Goal: Information Seeking & Learning: Learn about a topic

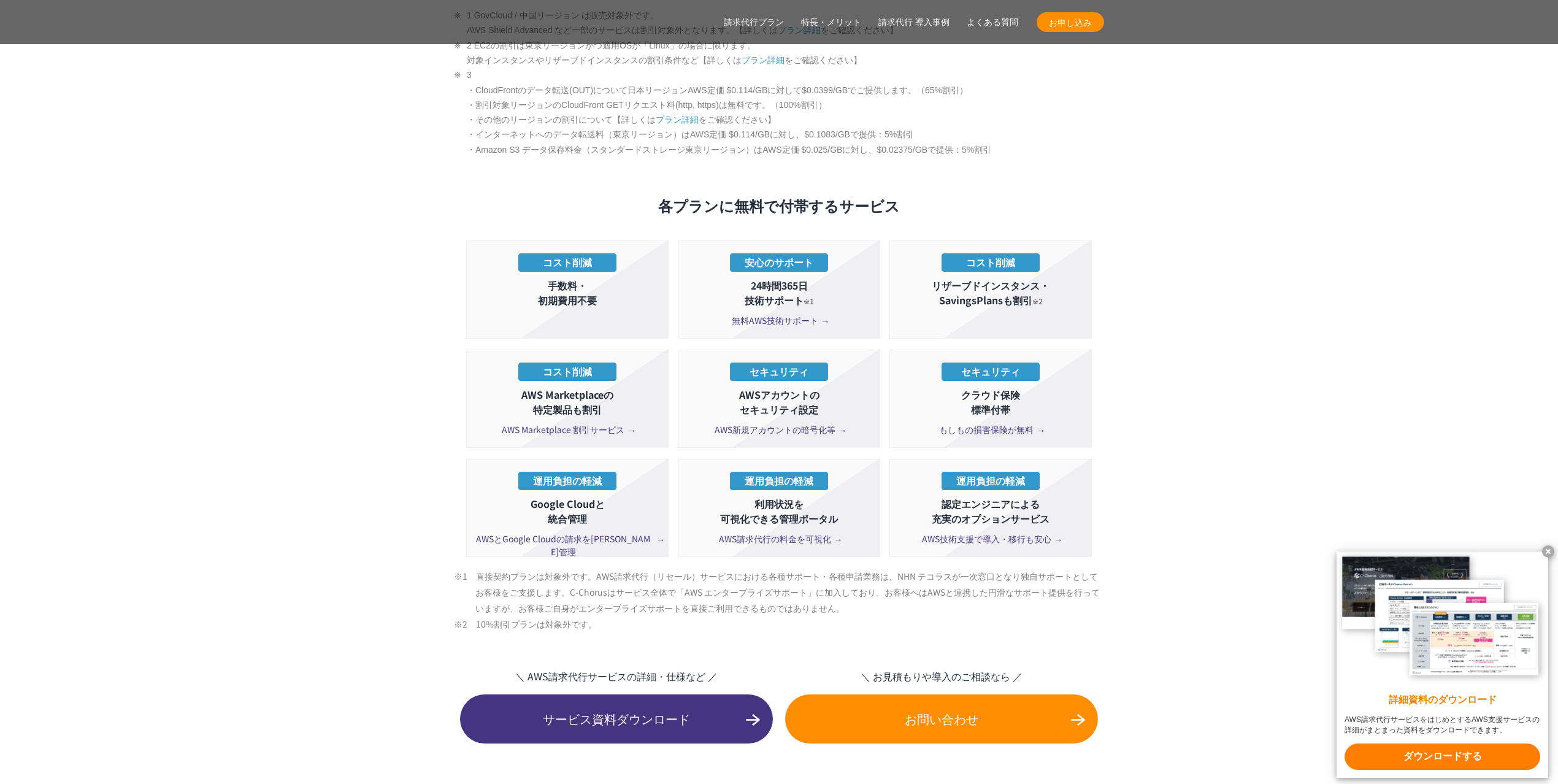
scroll to position [2153, 0]
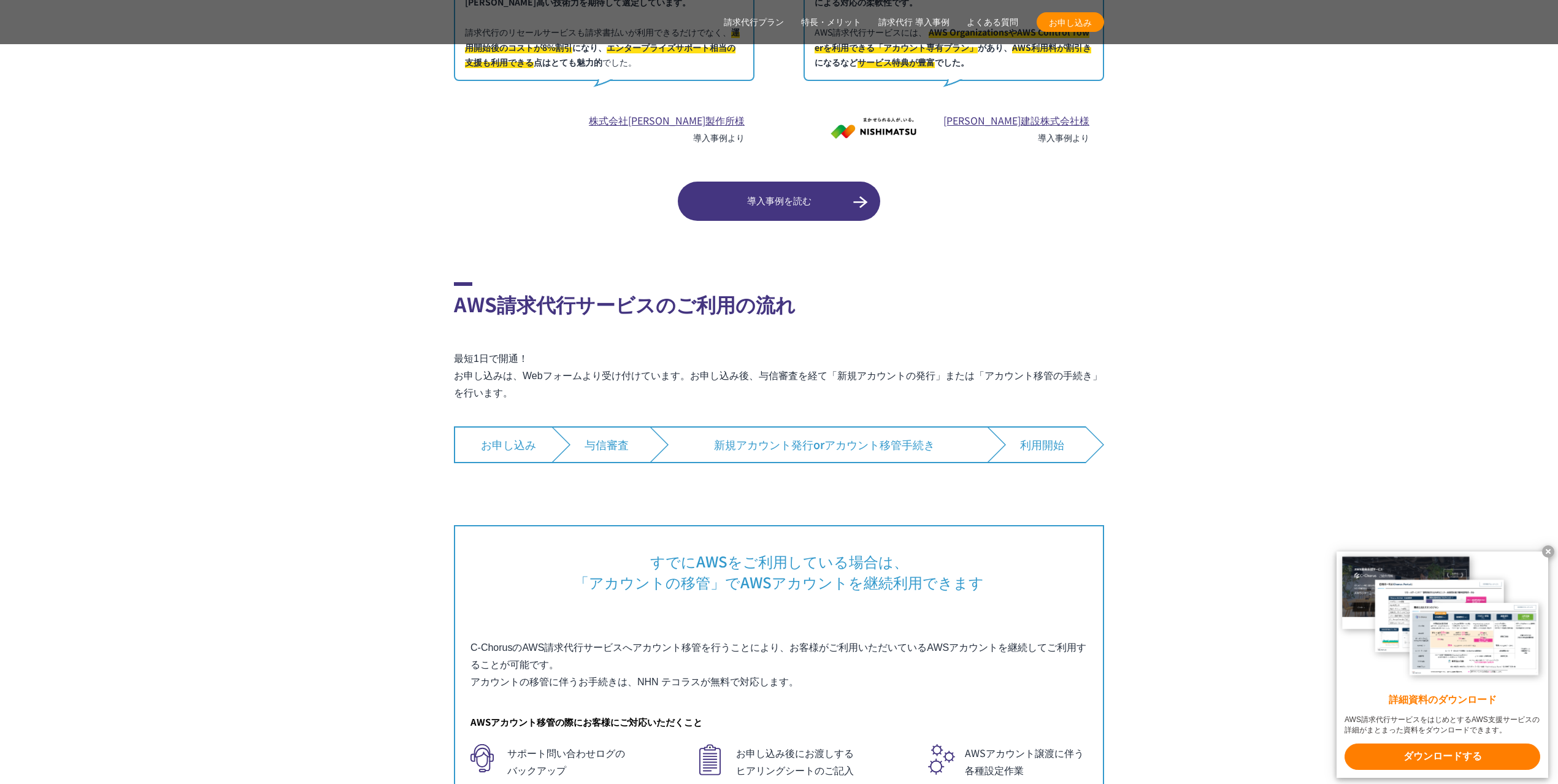
scroll to position [7179, 0]
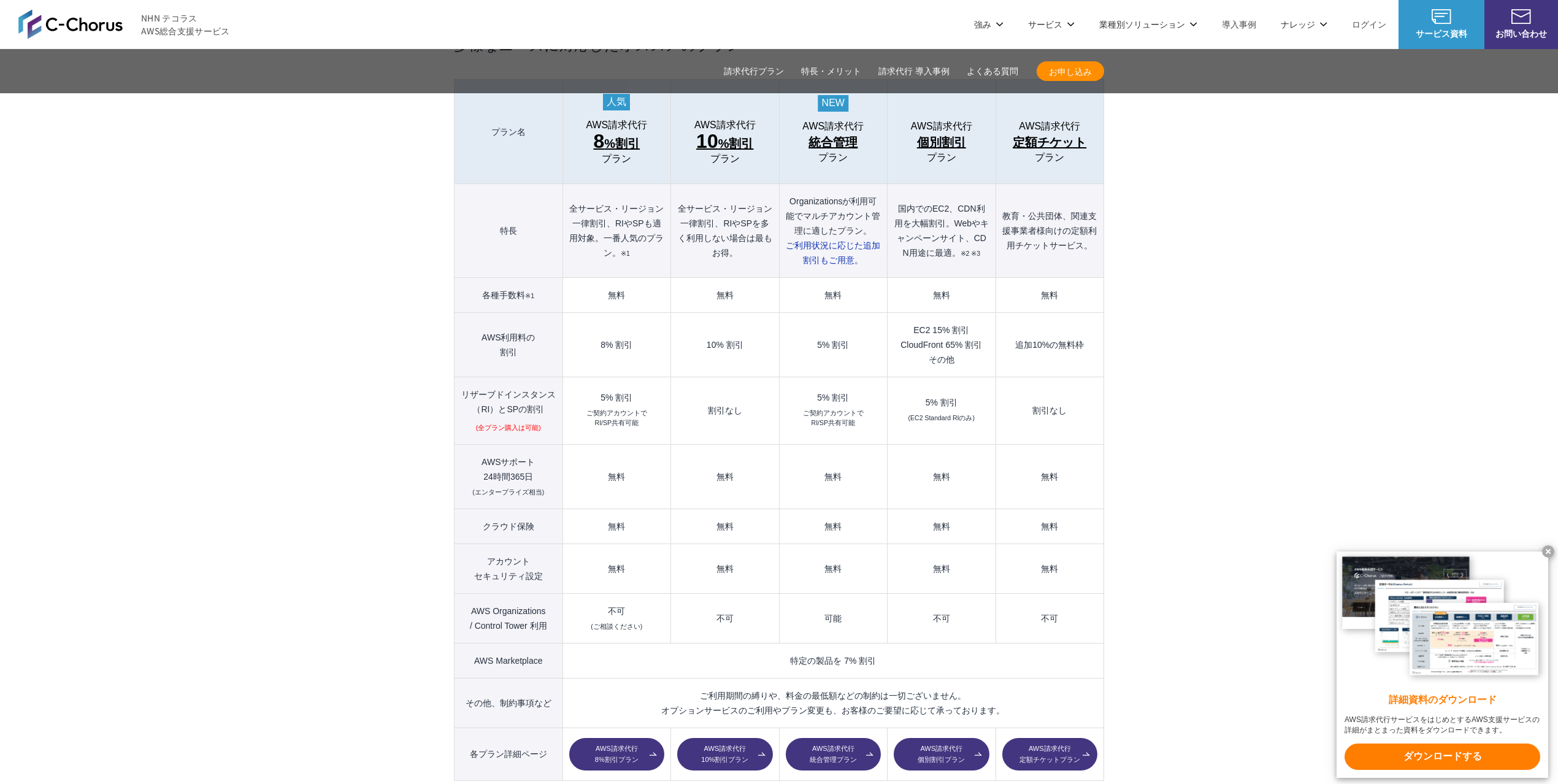
scroll to position [1318, 0]
